Goal: Task Accomplishment & Management: Complete application form

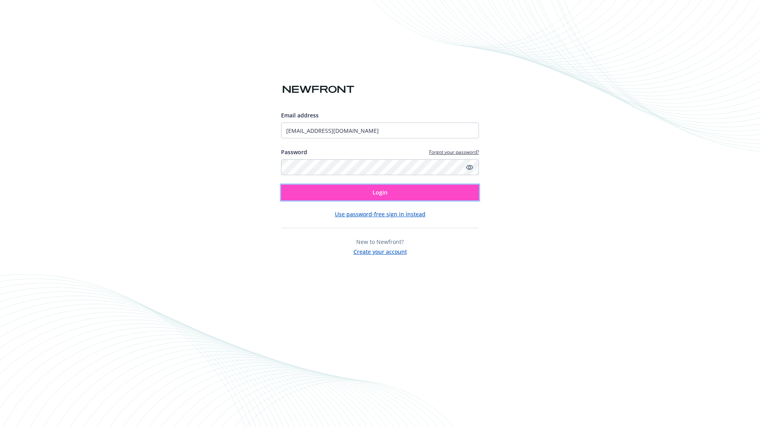
click at [380, 193] on span "Login" at bounding box center [379, 193] width 15 height 8
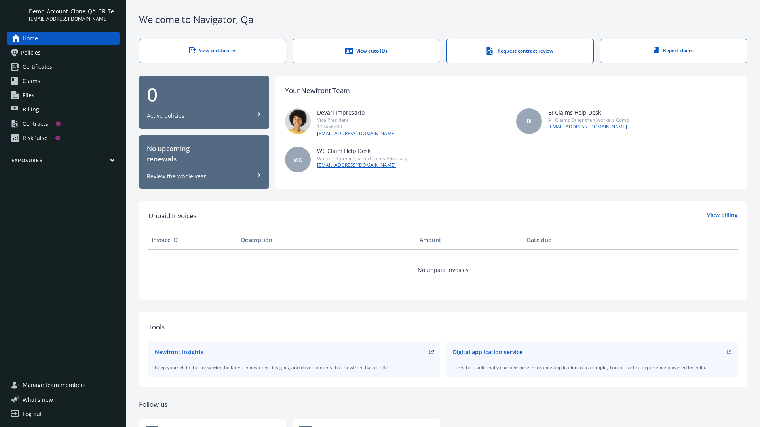
click at [74, 15] on span "Demo_Account_Clone_QA_CR_Tests_Prospect" at bounding box center [74, 11] width 91 height 8
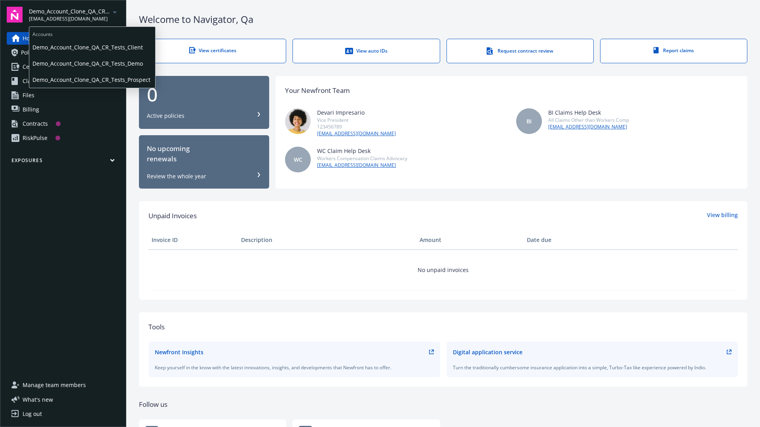
click at [91, 47] on span "Demo_Account_Clone_QA_CR_Tests_Client" at bounding box center [92, 47] width 120 height 16
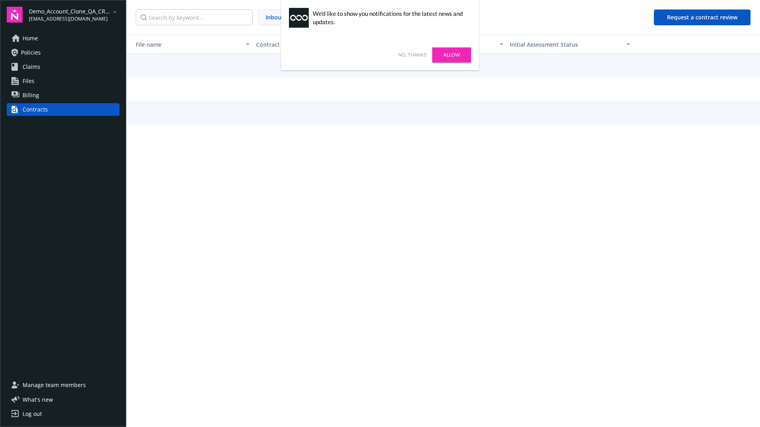
click at [412, 55] on link "No, thanks" at bounding box center [412, 54] width 28 height 7
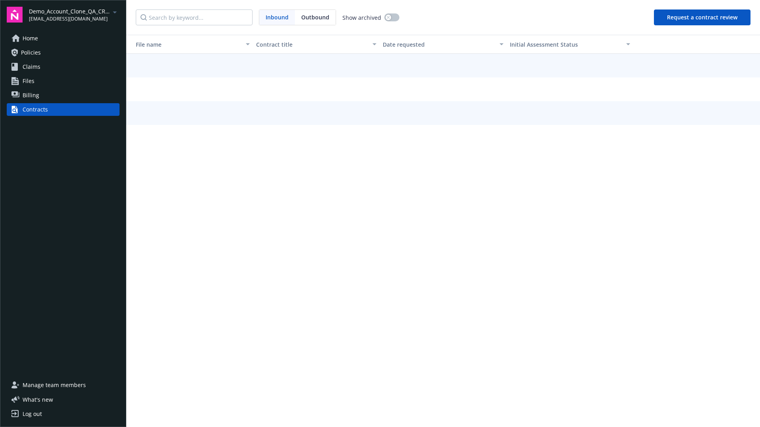
click at [703, 17] on button "Request a contract review" at bounding box center [702, 17] width 97 height 16
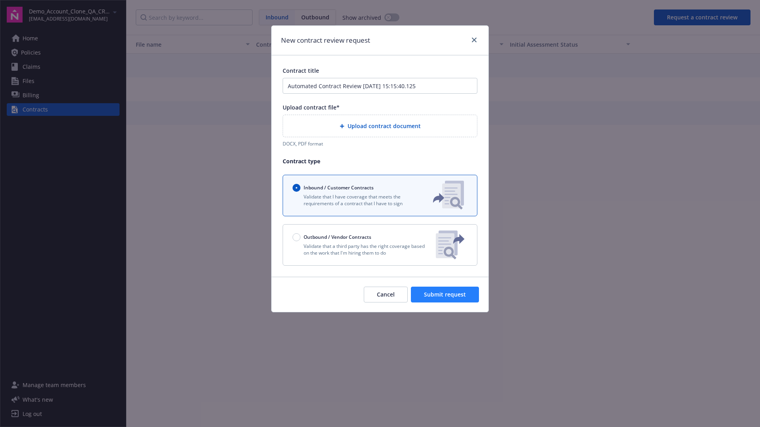
type input "Automated Contract Review [DATE] 15:15:40.125"
click at [380, 245] on p "Validate that a third party has the right coverage based on the work that I'm h…" at bounding box center [360, 249] width 137 height 13
radio input "false"
radio input "true"
click at [445, 298] on span "Submit request" at bounding box center [445, 295] width 42 height 8
